Goal: Find specific page/section: Find specific page/section

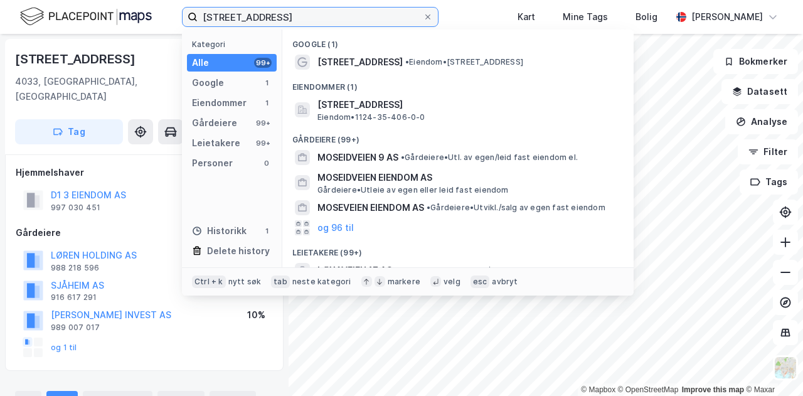
click at [236, 23] on input "[STREET_ADDRESS]" at bounding box center [310, 17] width 225 height 19
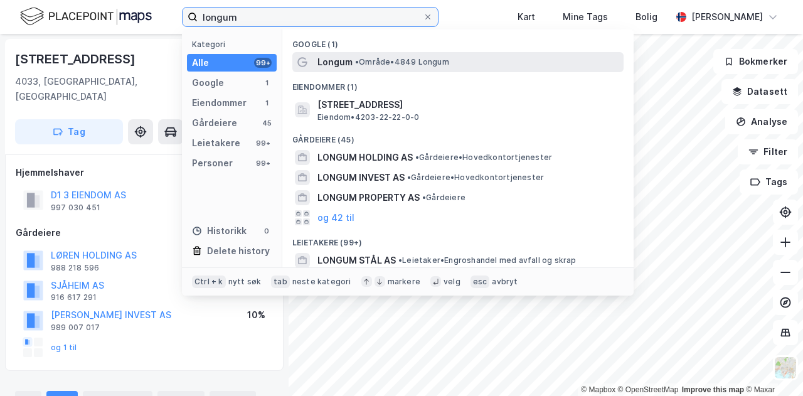
type input "longum"
click at [325, 65] on span "Longum" at bounding box center [334, 62] width 35 height 15
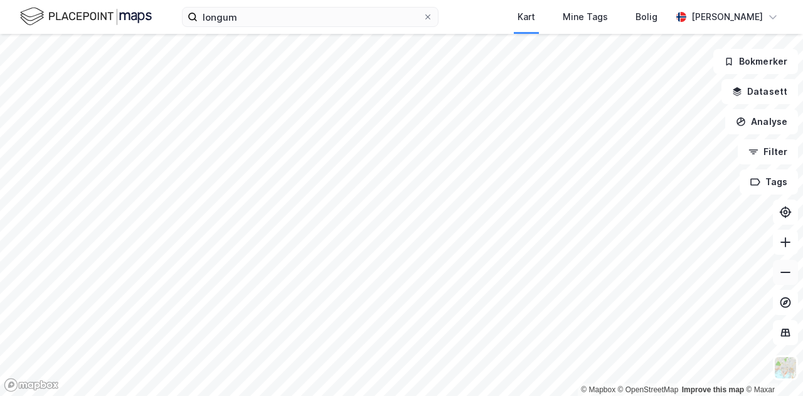
click at [789, 275] on icon at bounding box center [785, 272] width 13 height 13
